Goal: Task Accomplishment & Management: Manage account settings

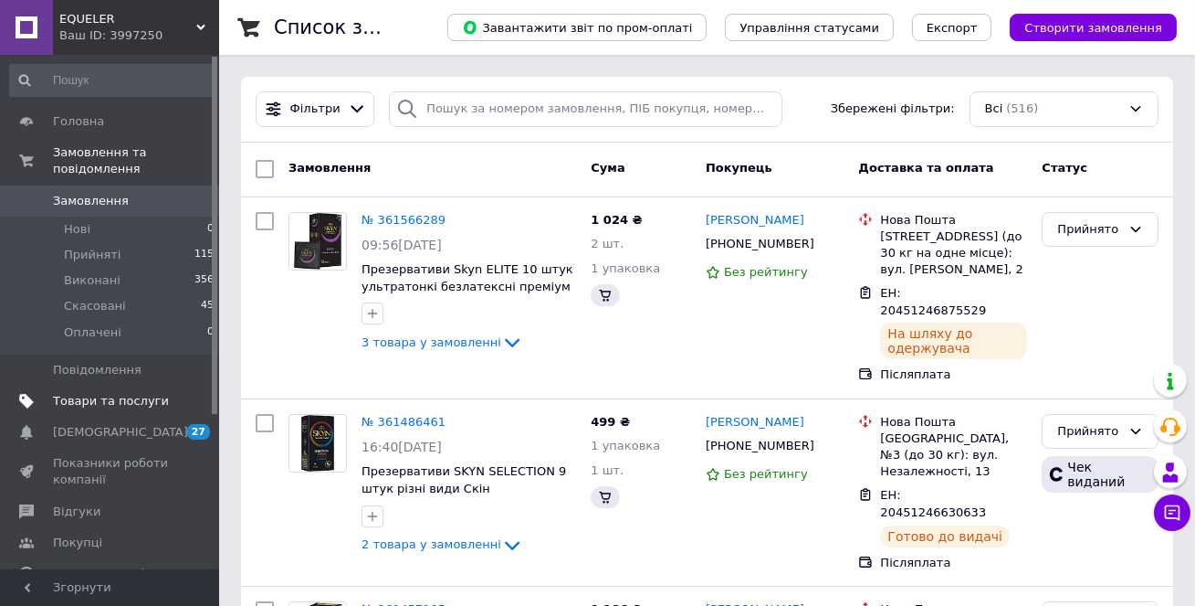
click at [152, 397] on span "Товари та послуги" at bounding box center [111, 401] width 116 height 16
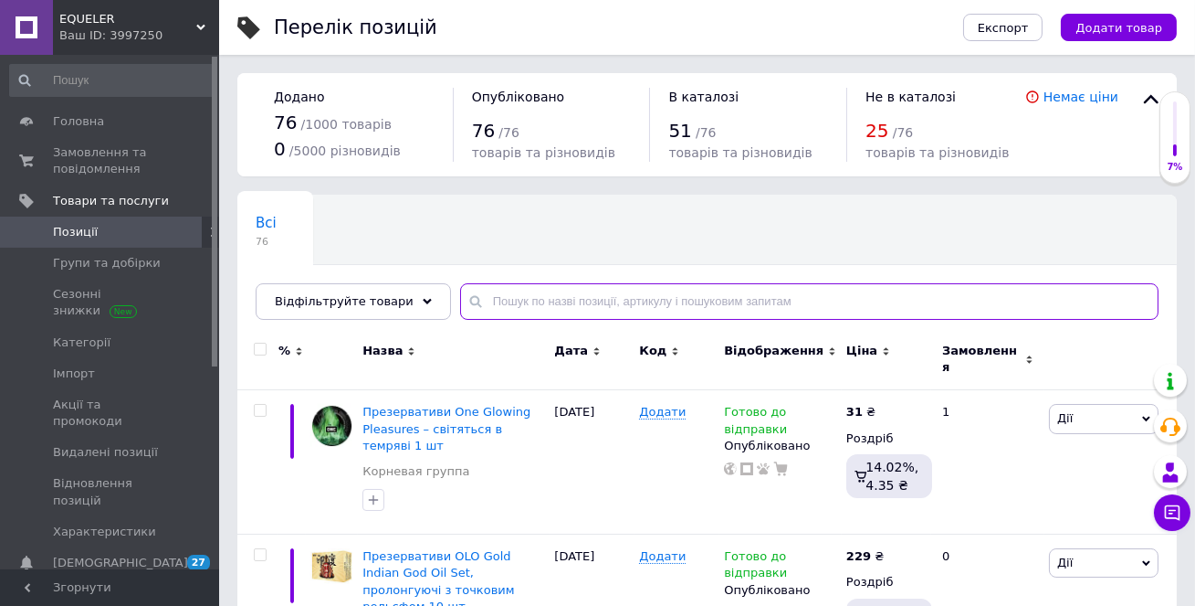
click at [521, 311] on input "text" at bounding box center [809, 301] width 699 height 37
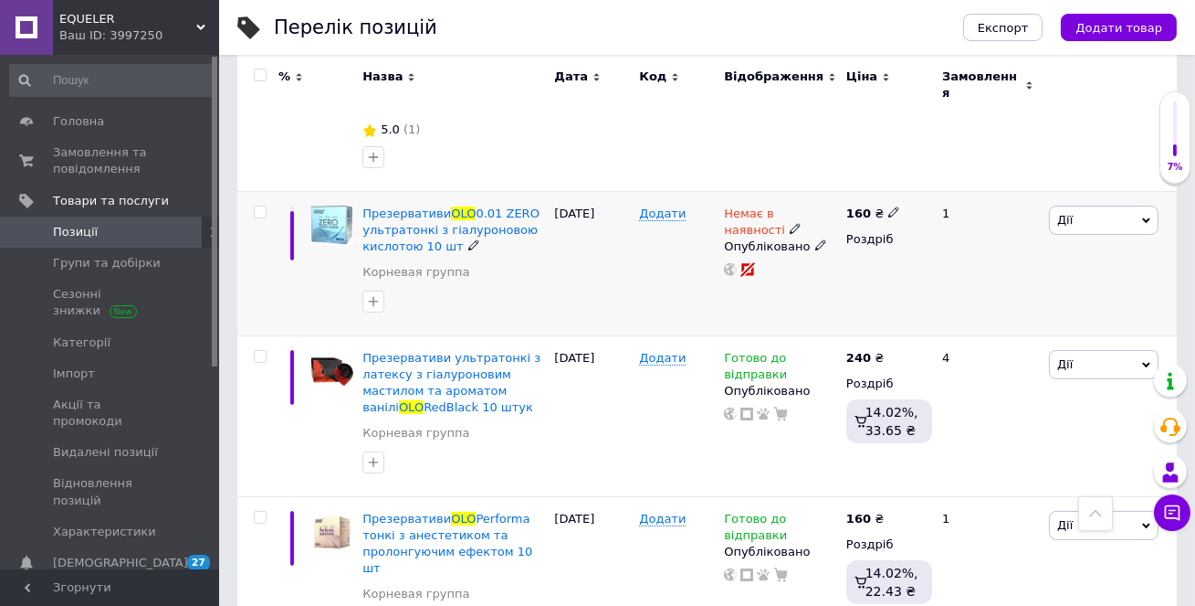
scroll to position [383, 0]
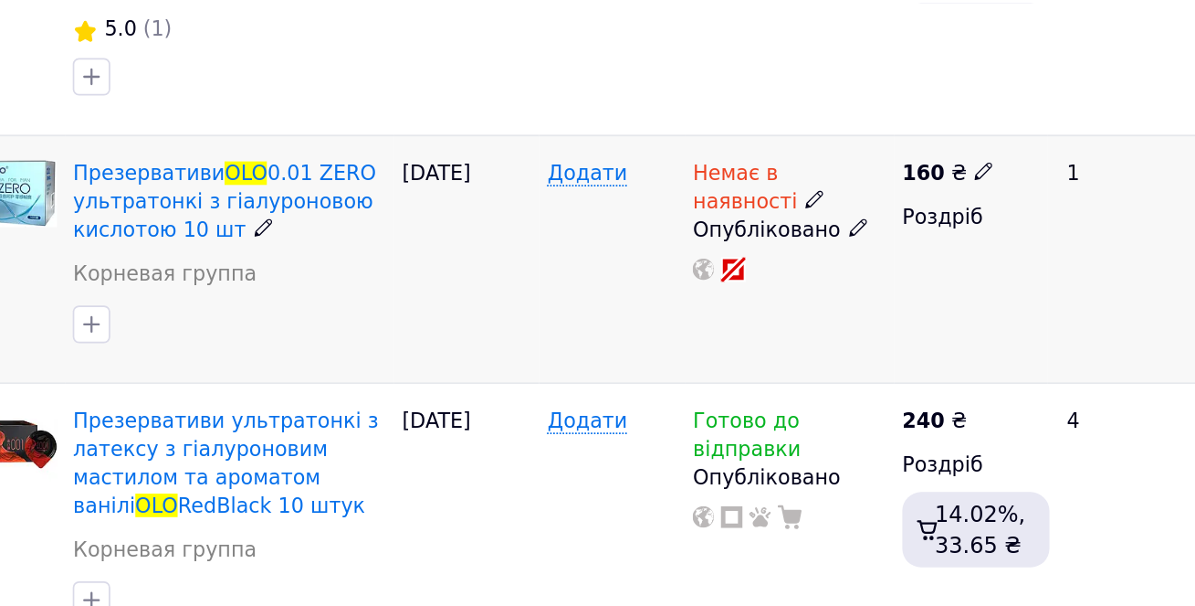
type input "olo"
click at [790, 224] on icon at bounding box center [795, 229] width 11 height 11
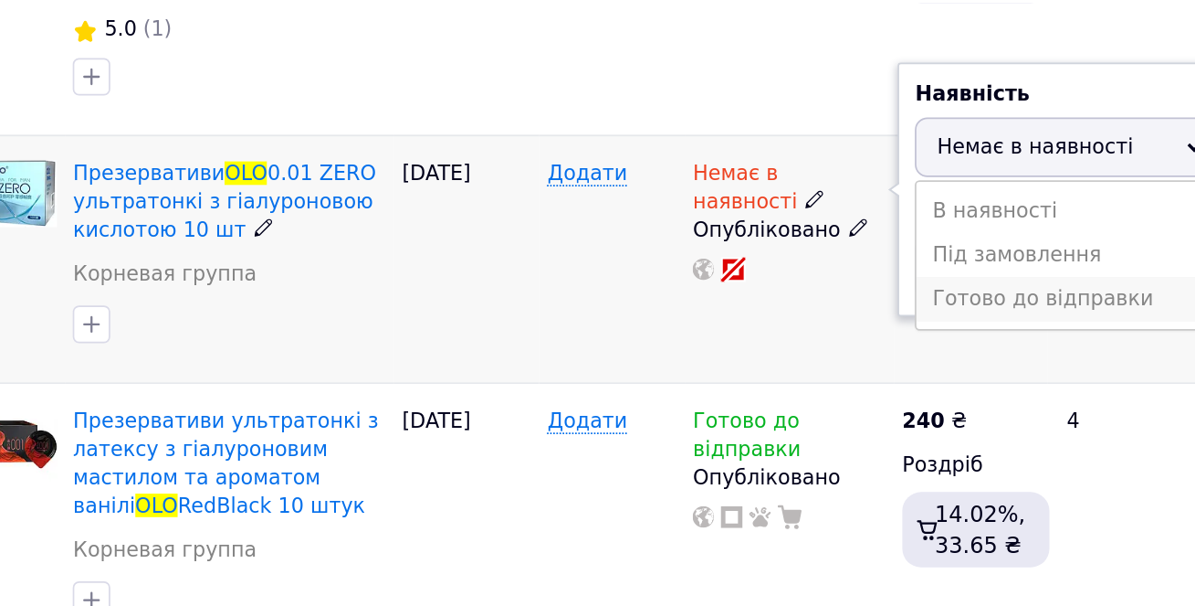
click at [921, 275] on li "Готово до відправки" at bounding box center [942, 288] width 174 height 26
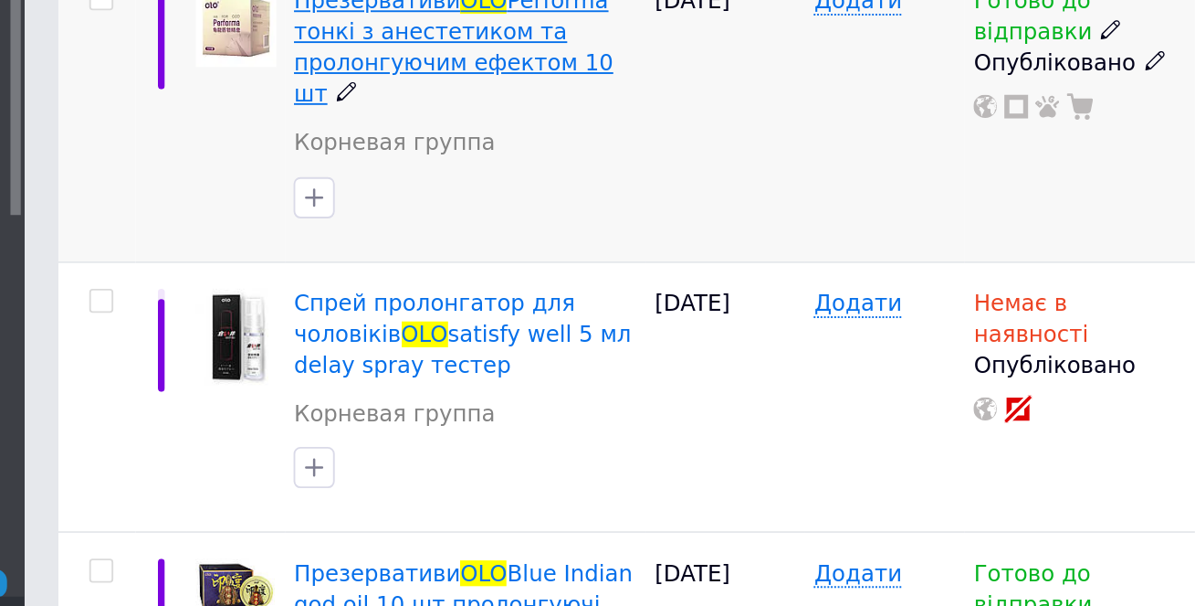
scroll to position [649, 0]
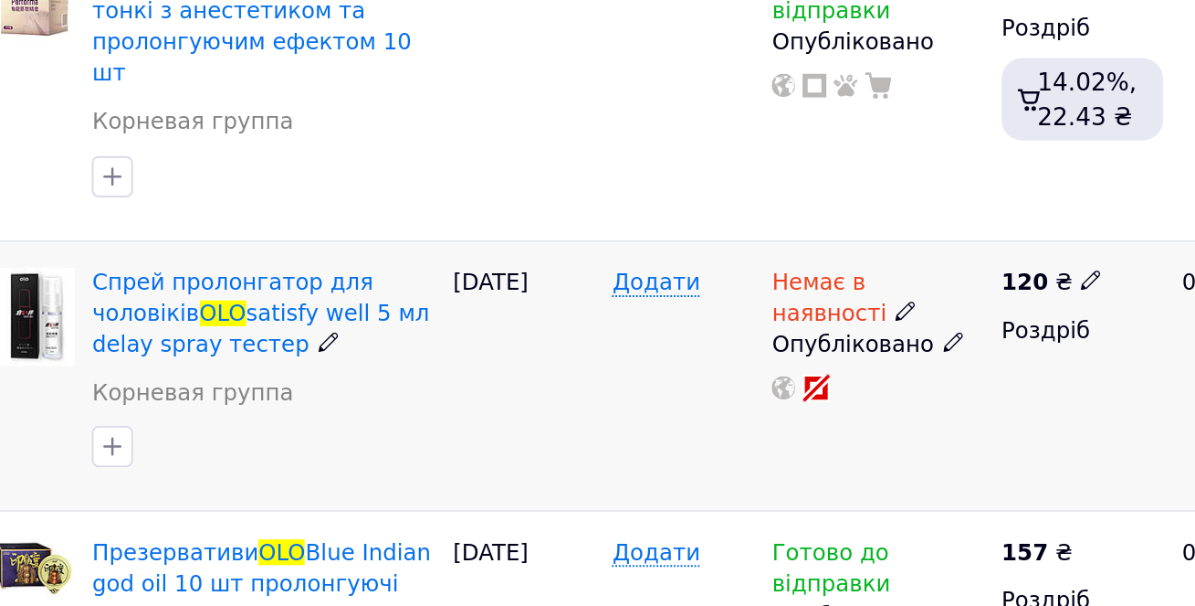
click at [790, 423] on icon at bounding box center [795, 428] width 11 height 11
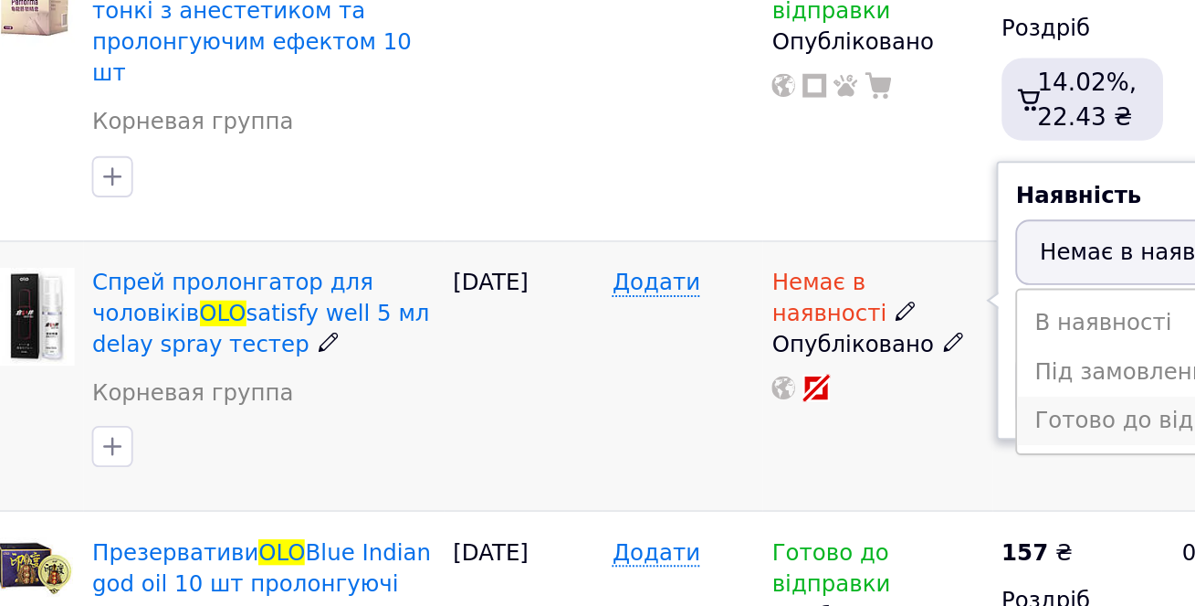
click at [900, 474] on li "Готово до відправки" at bounding box center [942, 487] width 174 height 26
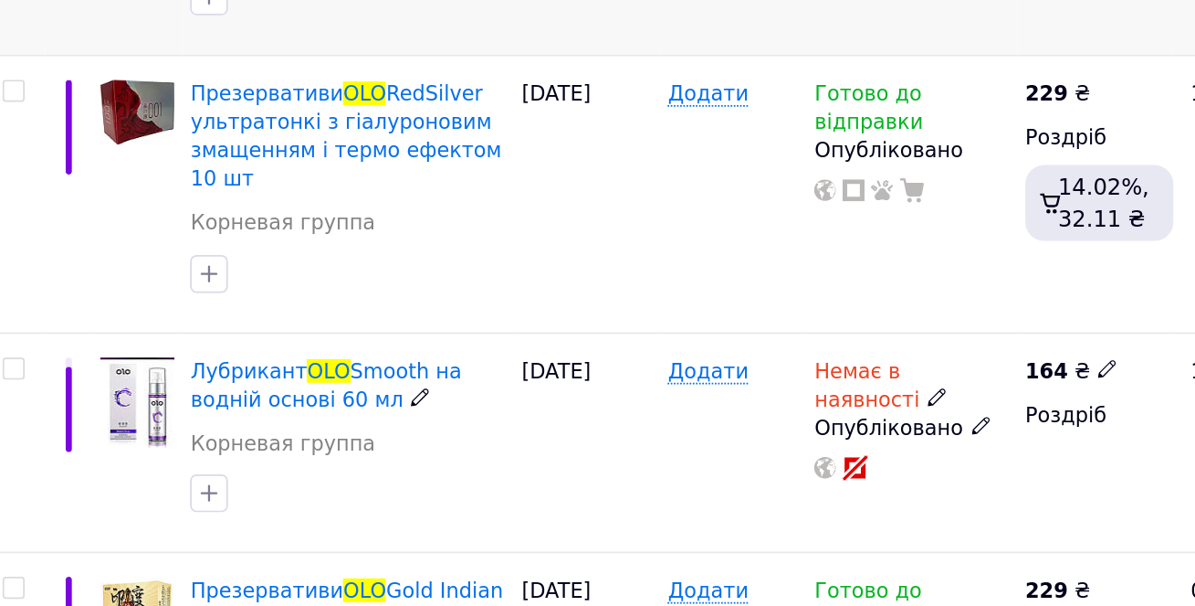
scroll to position [1810, 0]
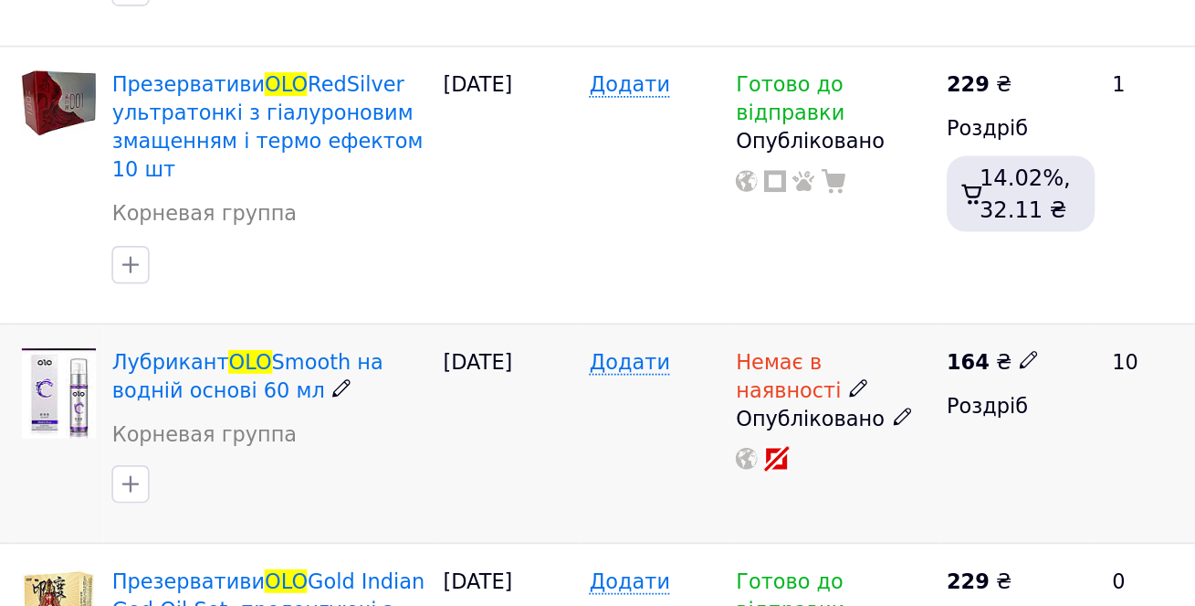
click at [790, 474] on icon at bounding box center [795, 479] width 11 height 11
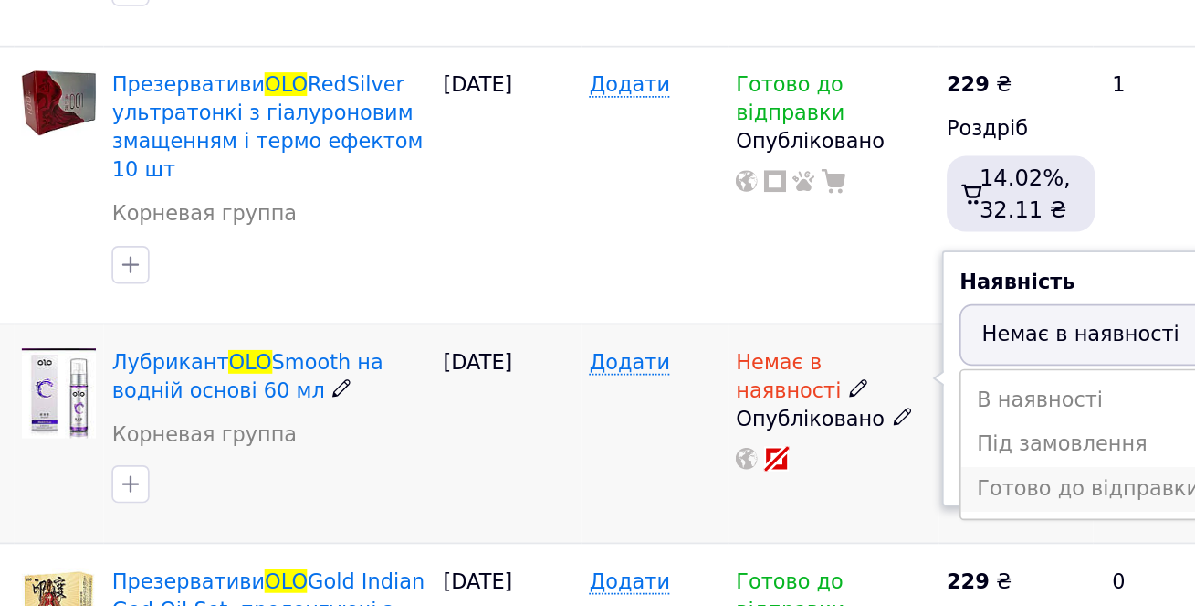
click at [897, 525] on li "Готово до відправки" at bounding box center [942, 538] width 174 height 26
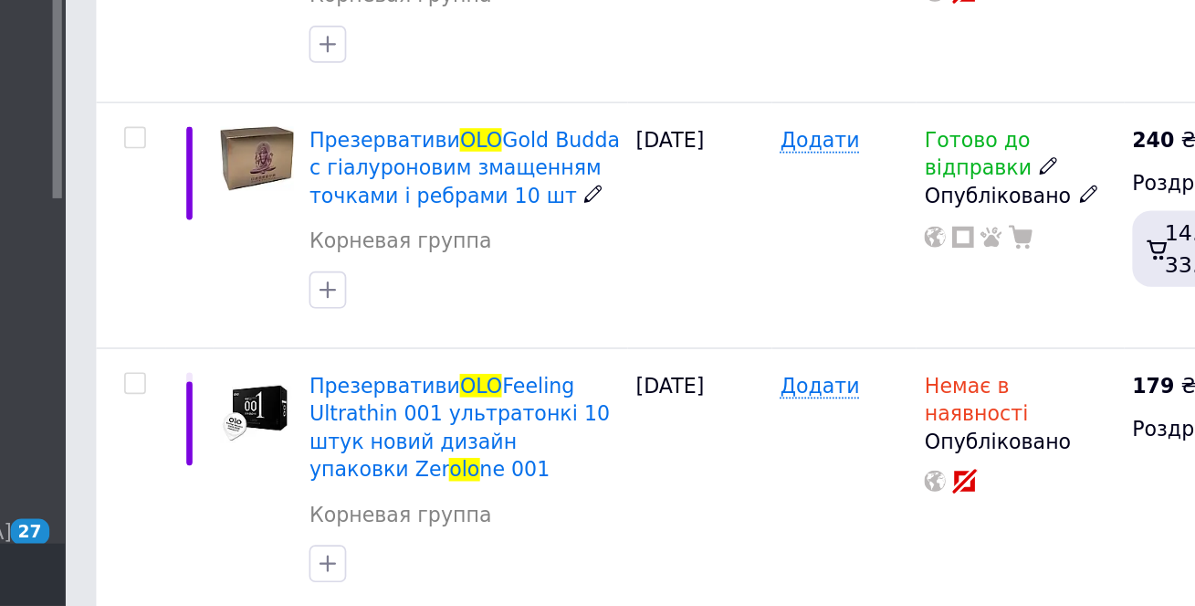
scroll to position [2527, 0]
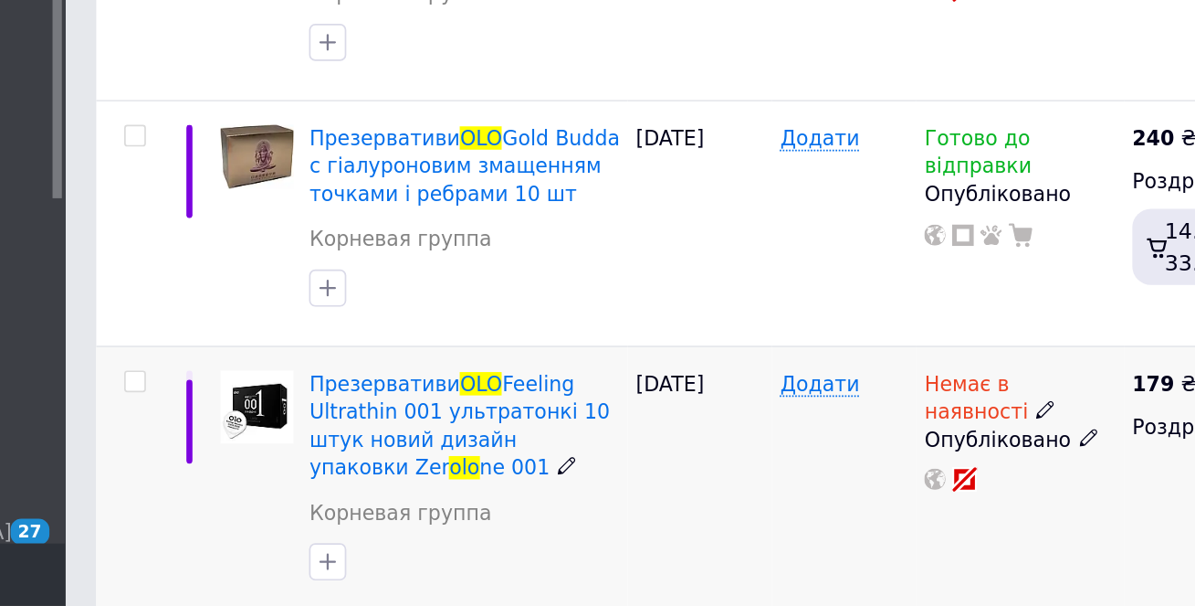
click at [790, 485] on icon at bounding box center [795, 490] width 11 height 11
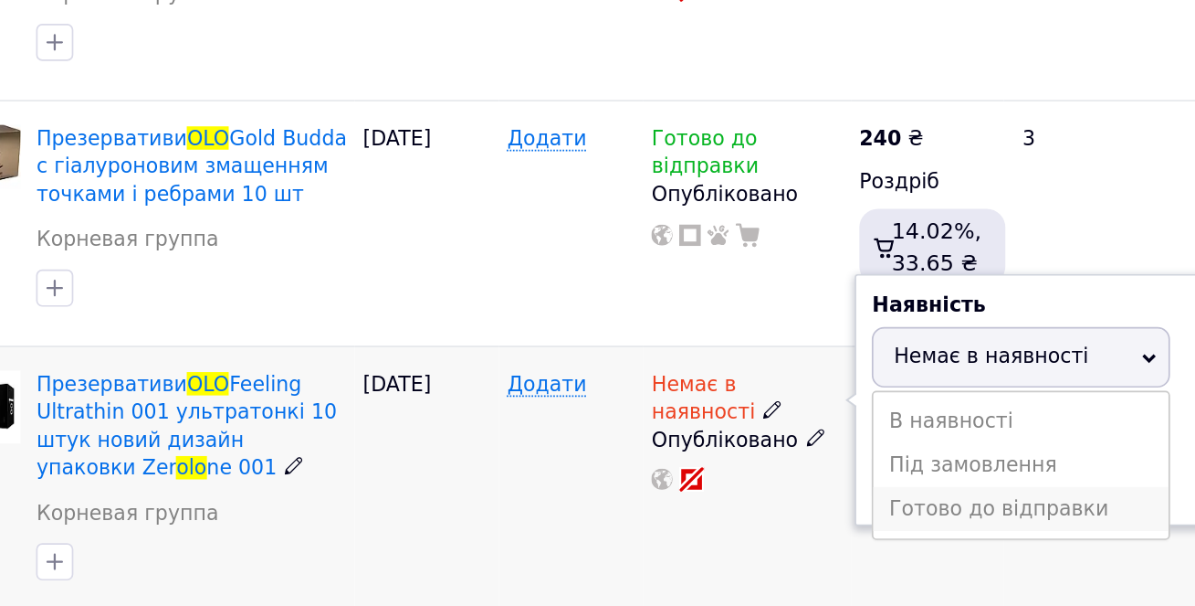
click at [939, 536] on li "Готово до відправки" at bounding box center [942, 549] width 174 height 26
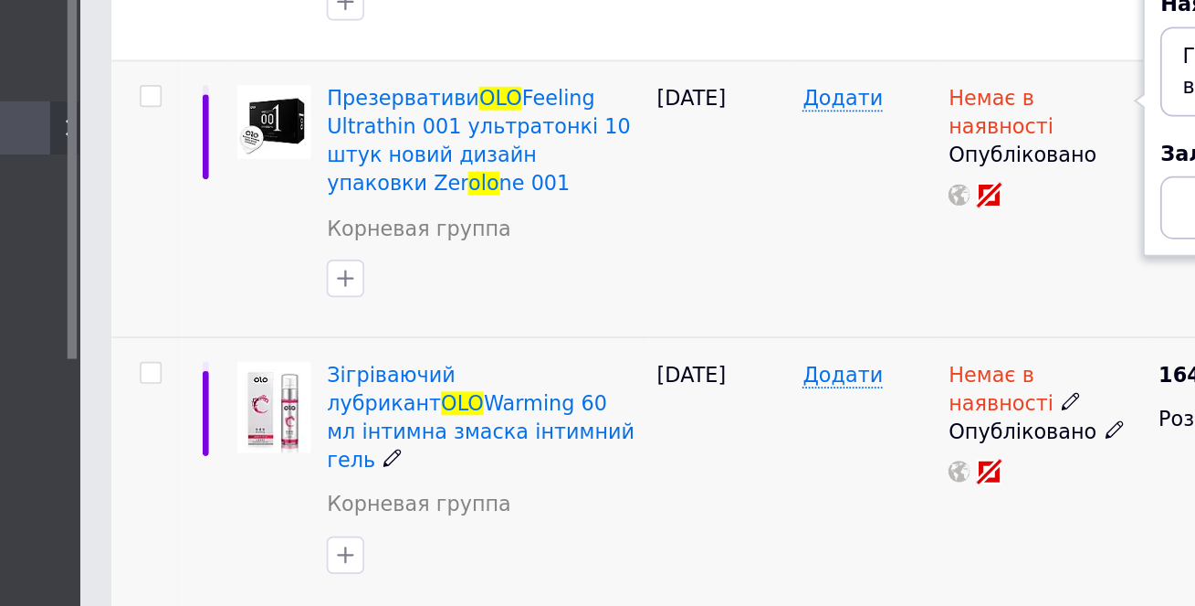
scroll to position [2787, 0]
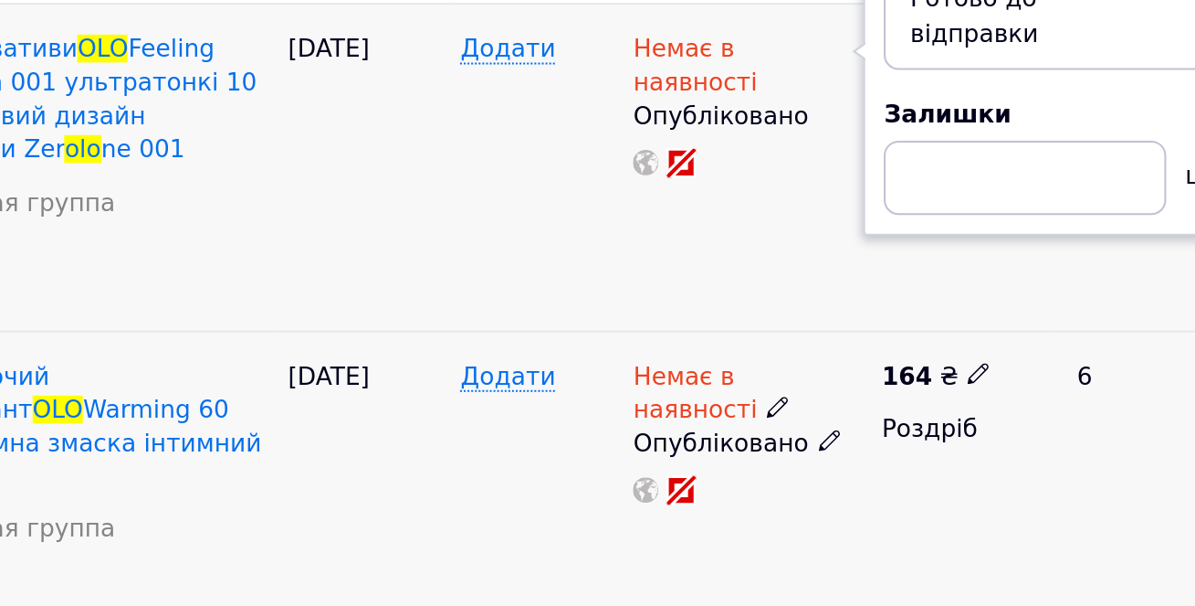
click at [790, 385] on icon at bounding box center [795, 390] width 11 height 11
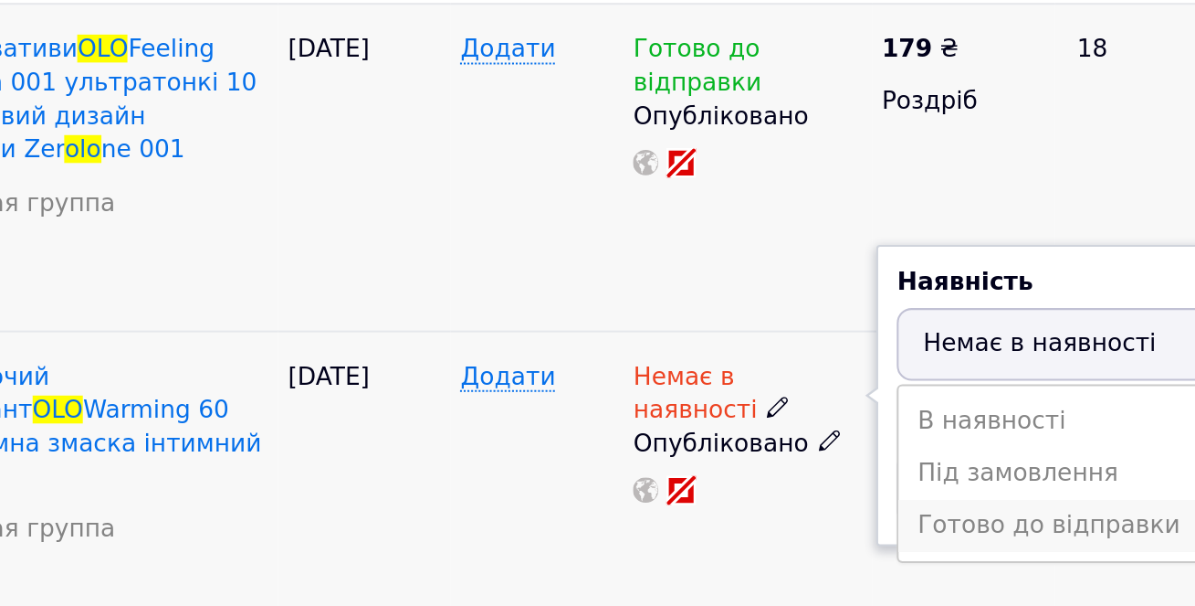
click at [872, 437] on li "Готово до відправки" at bounding box center [942, 450] width 174 height 26
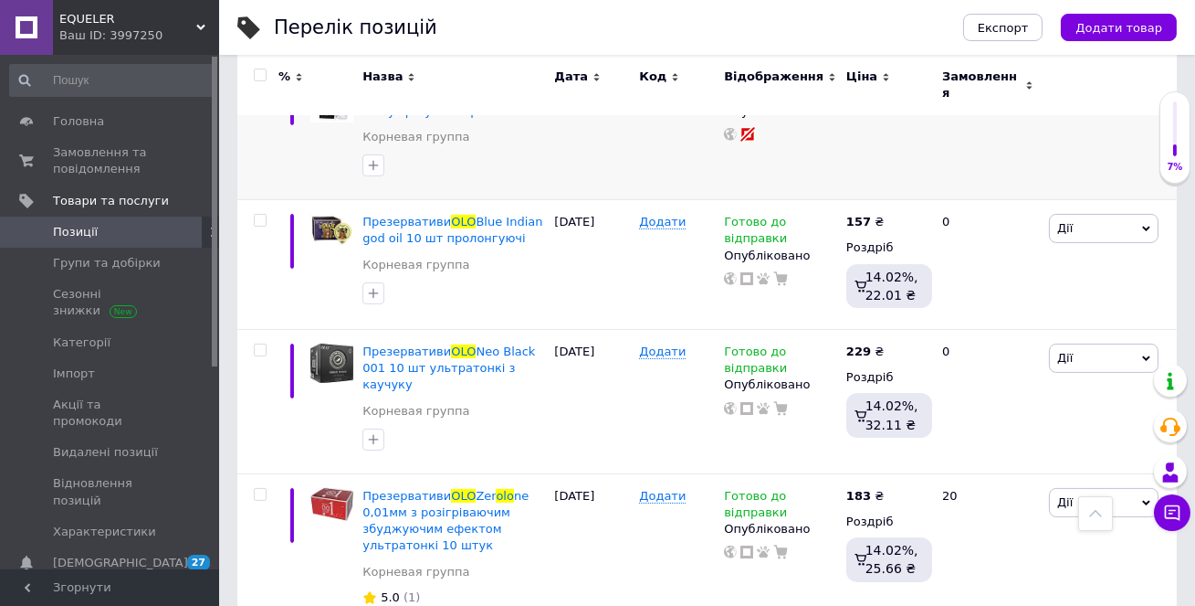
scroll to position [0, 0]
